Goal: Check status: Check status

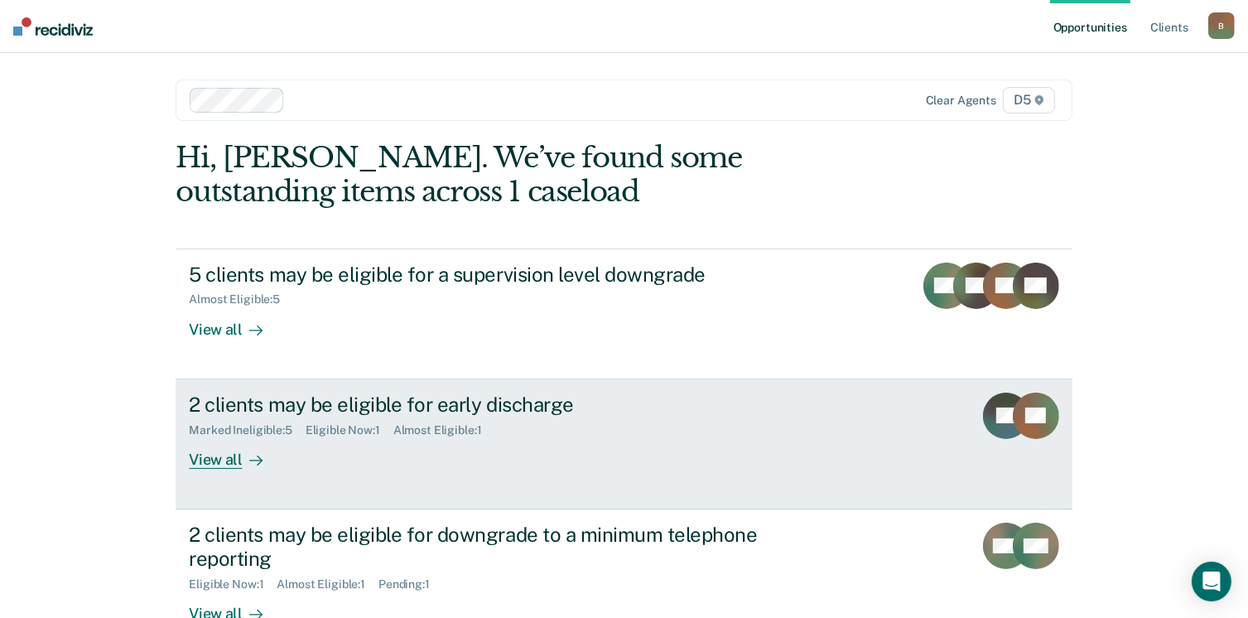
click at [226, 466] on div "View all" at bounding box center [235, 453] width 93 height 32
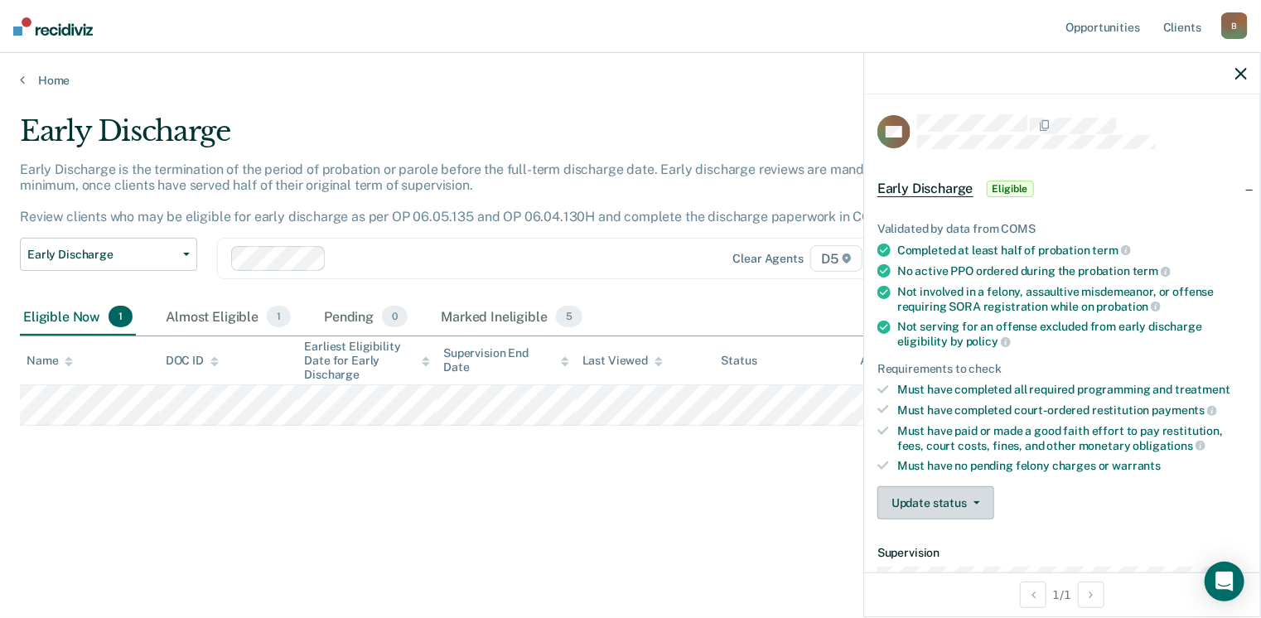
click at [974, 500] on button "Update status" at bounding box center [935, 502] width 117 height 33
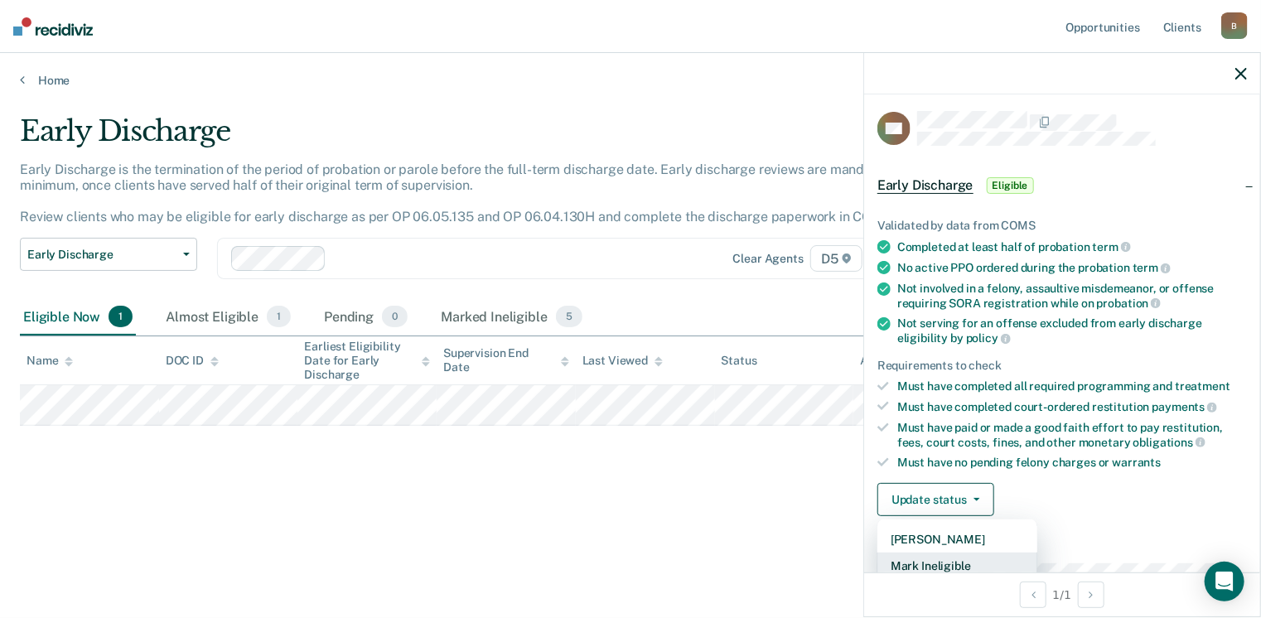
click at [944, 564] on button "Mark Ineligible" at bounding box center [957, 566] width 160 height 27
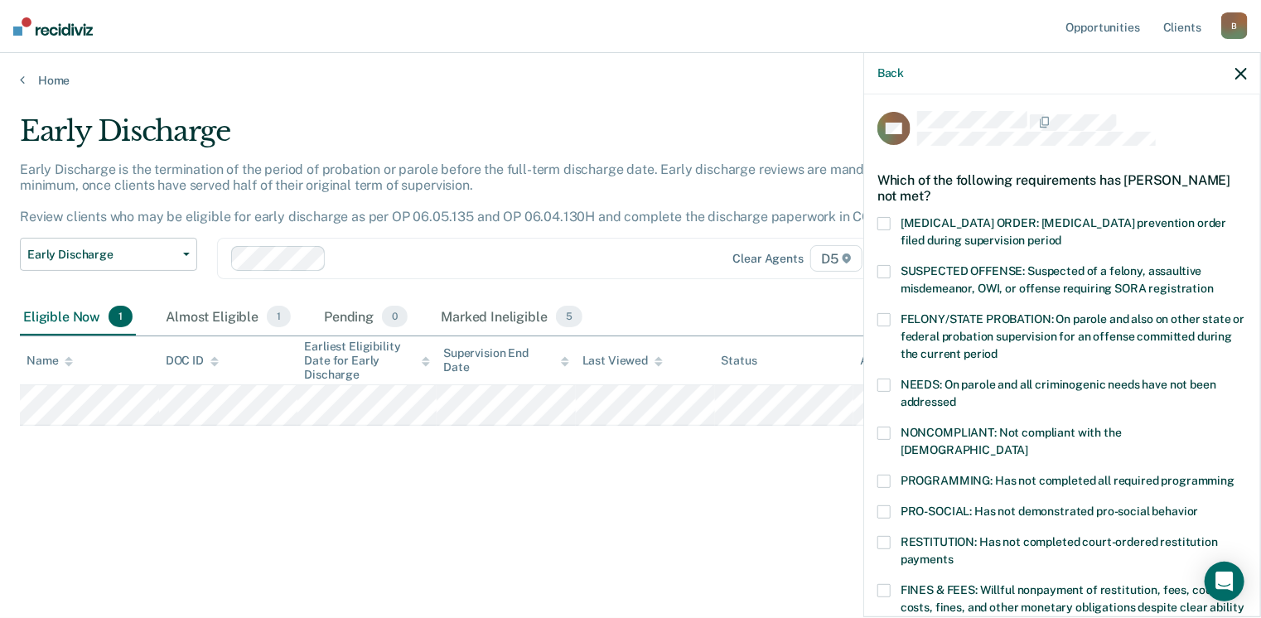
click at [887, 584] on span at bounding box center [883, 590] width 13 height 13
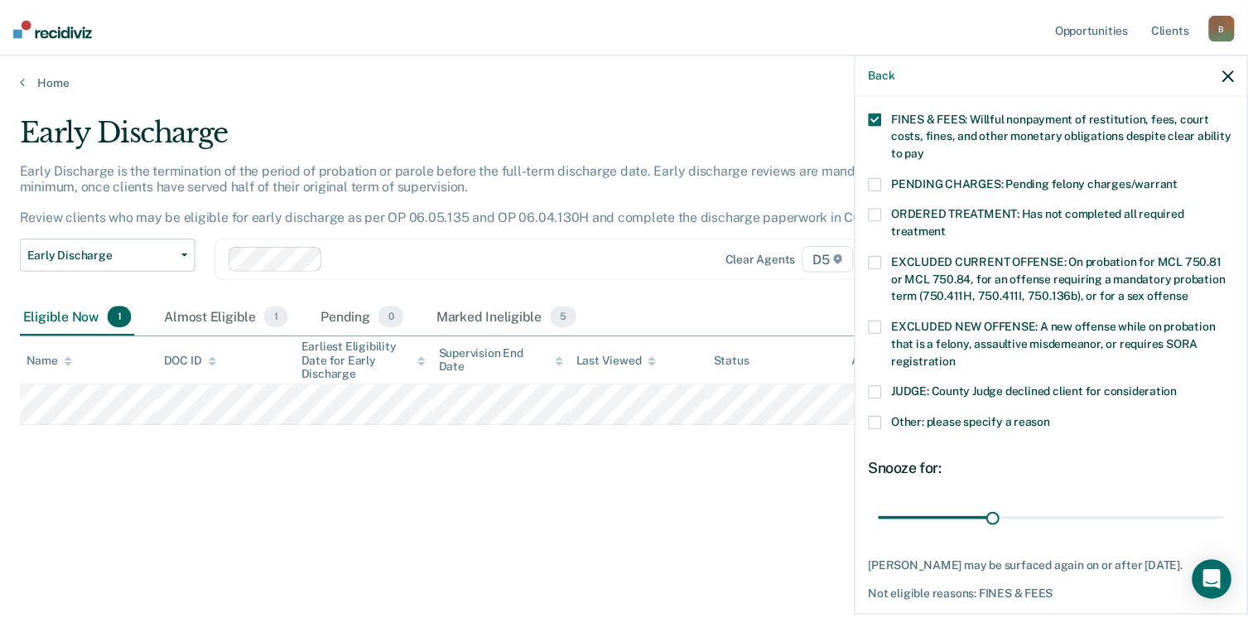
scroll to position [536, 0]
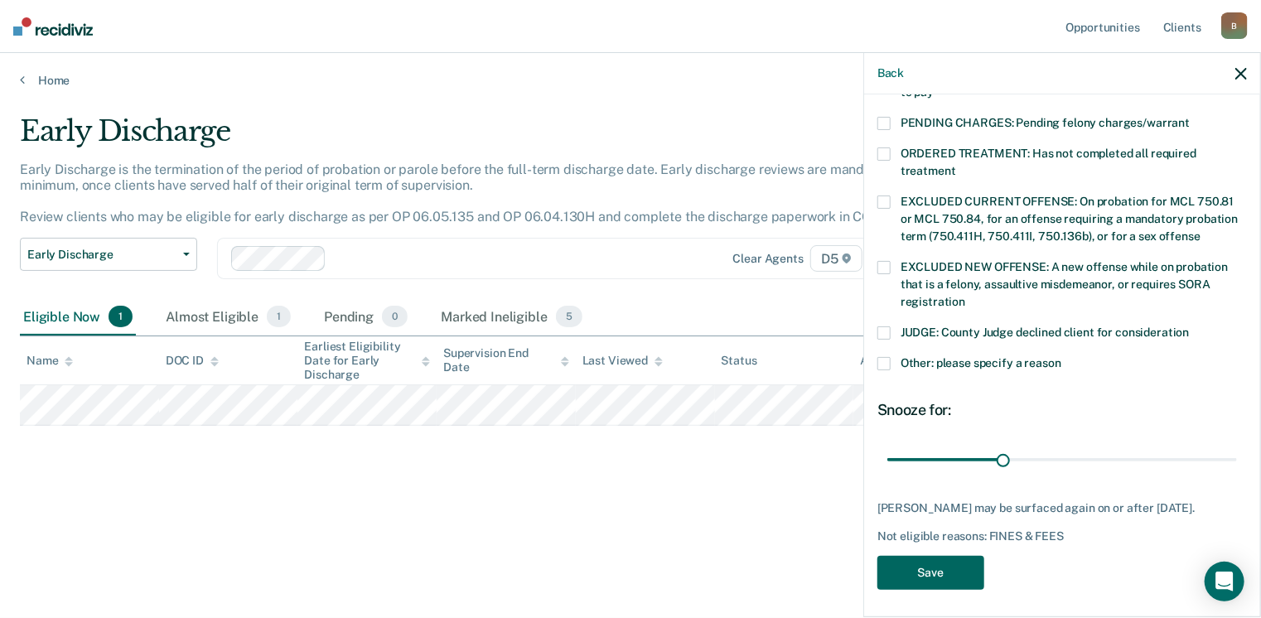
click at [944, 567] on button "Save" at bounding box center [930, 573] width 107 height 34
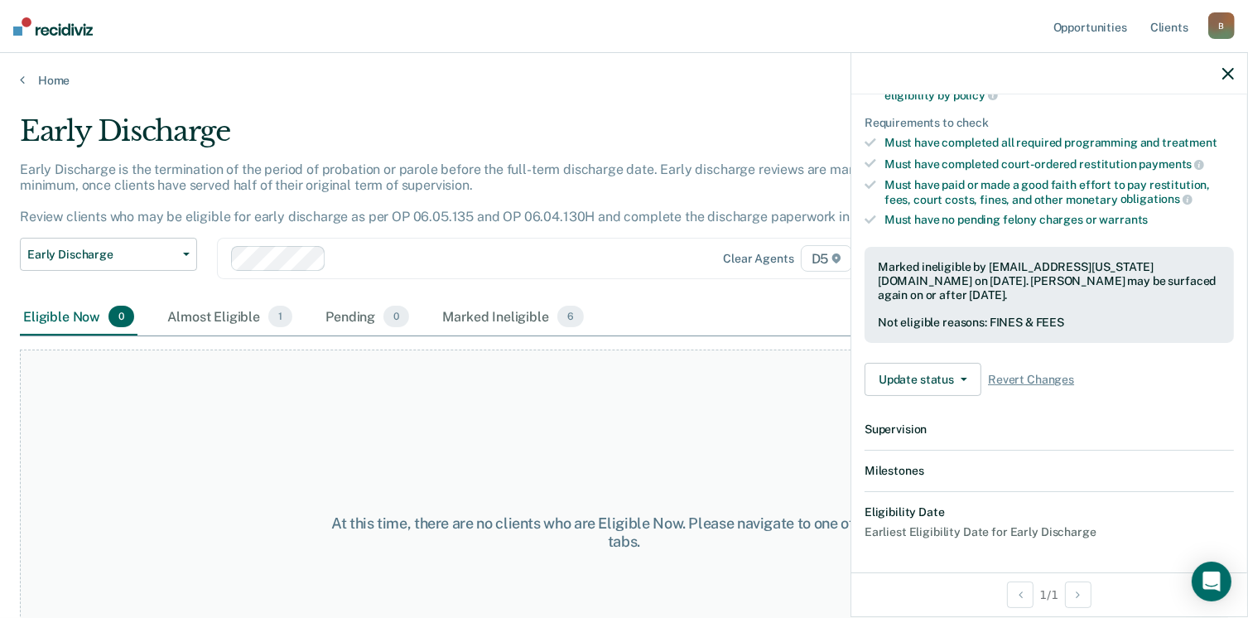
scroll to position [446, 0]
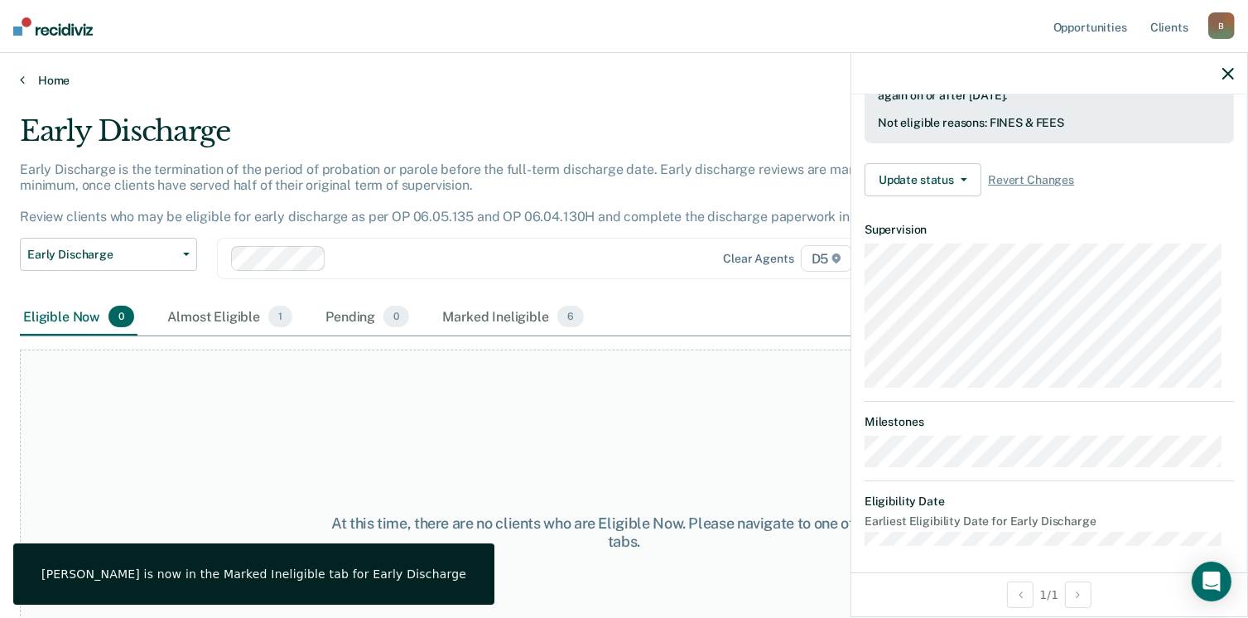
click at [21, 80] on icon at bounding box center [22, 79] width 5 height 13
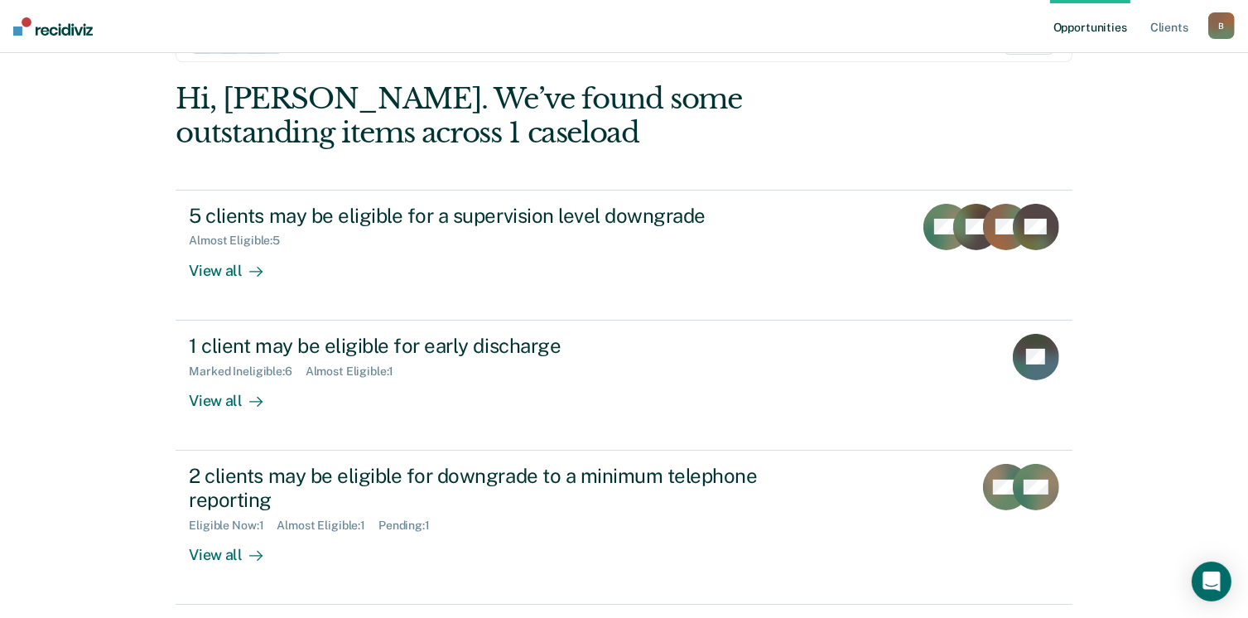
scroll to position [83, 0]
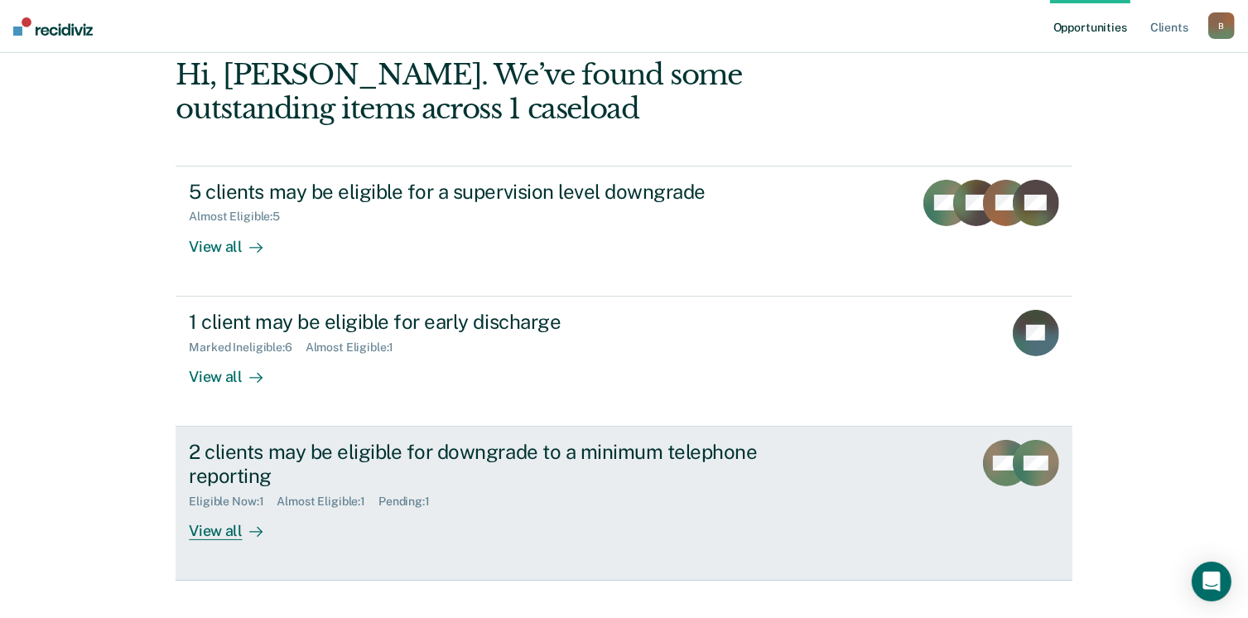
click at [211, 527] on div "View all" at bounding box center [235, 524] width 93 height 32
